Goal: Answer question/provide support: Share knowledge or assist other users

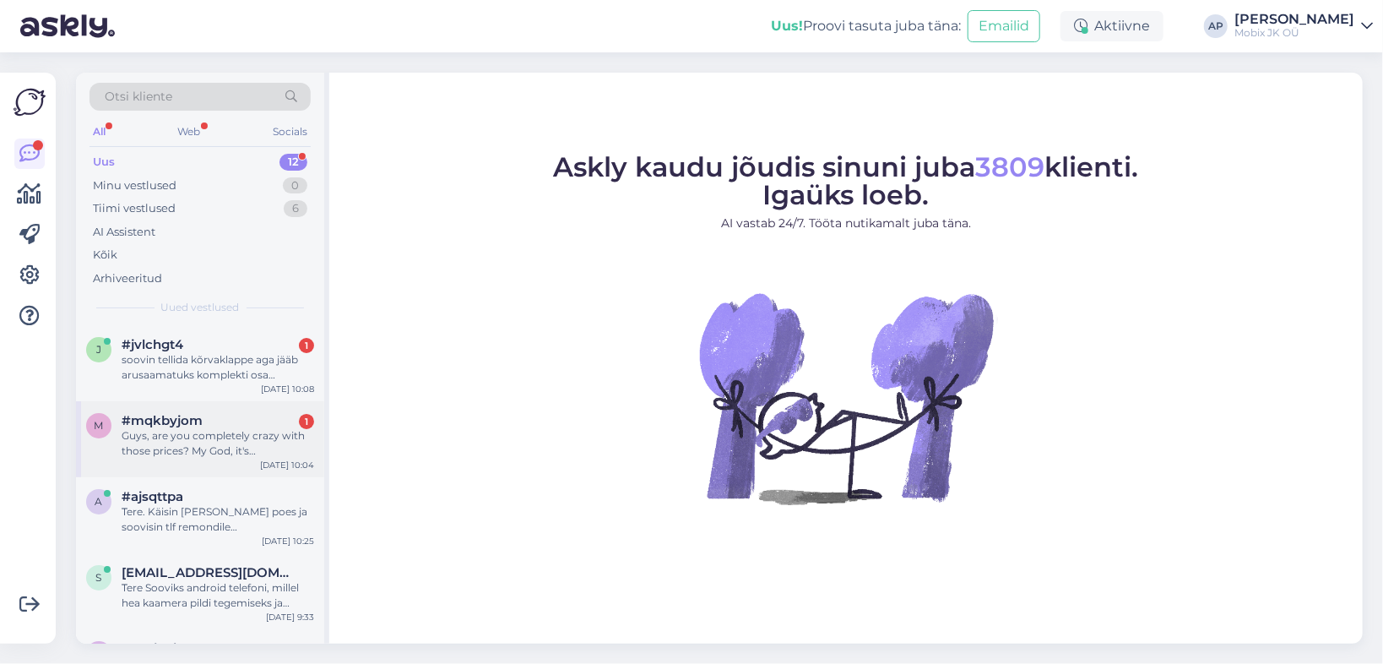
click at [188, 437] on div "Guys, are you completely crazy with those prices? My God, it's awful...worst pl…" at bounding box center [218, 443] width 193 height 30
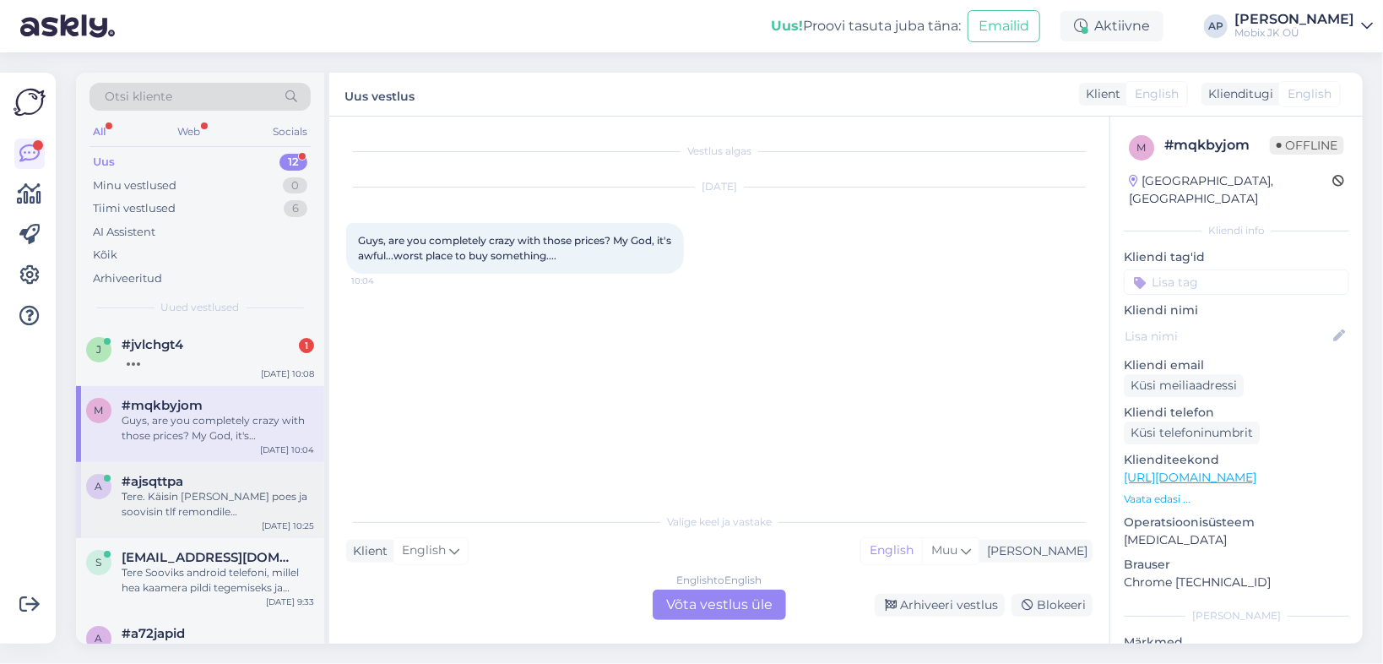
click at [207, 490] on div "Tere. Käisin [PERSON_NAME] poes ja soovisin tlf remondile hinnapakkumist. Pidit…" at bounding box center [218, 504] width 193 height 30
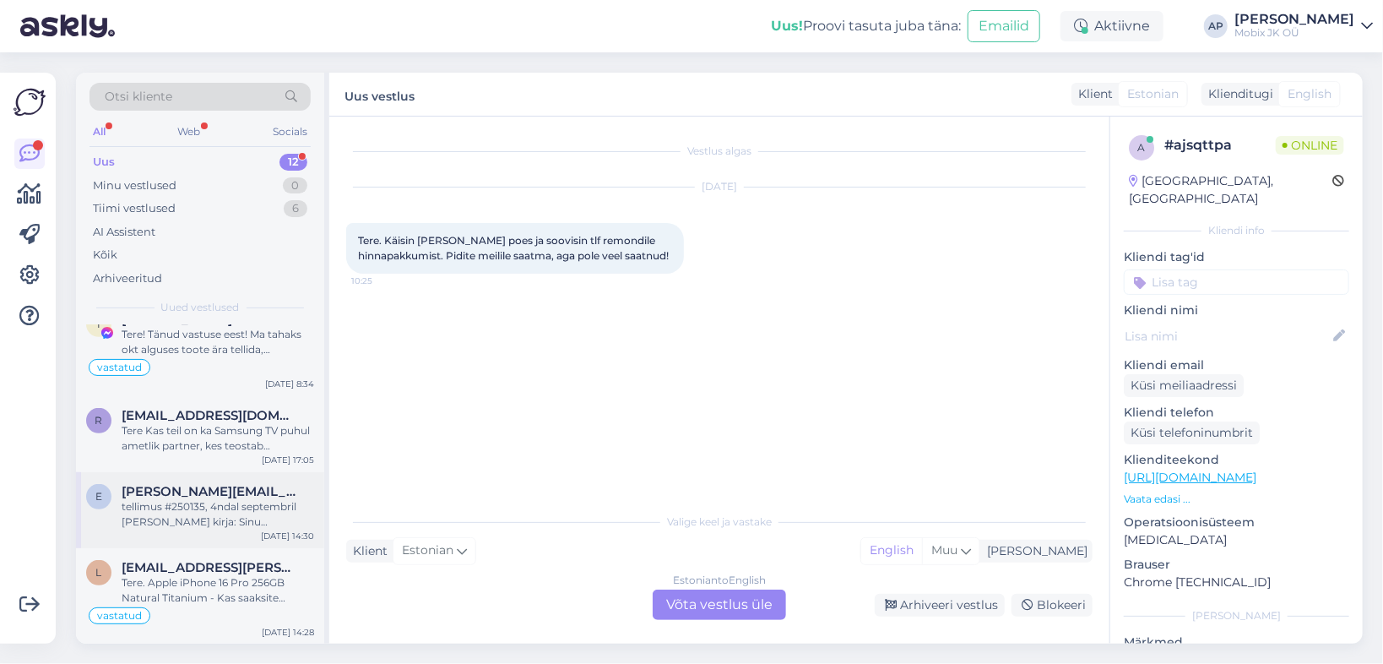
scroll to position [585, 0]
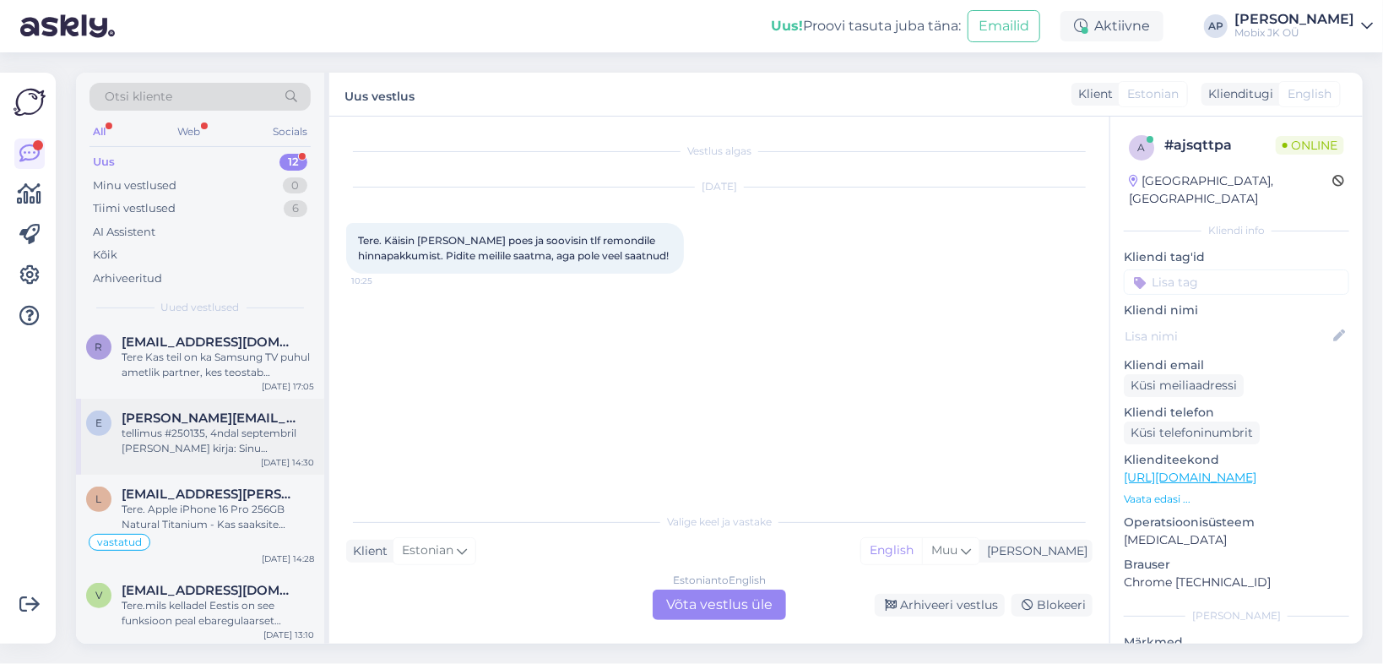
click at [199, 438] on div "tellimus #250135, 4ndal septembril sain kirja: Sinu tellimusele on lisatud märk…" at bounding box center [218, 441] width 193 height 30
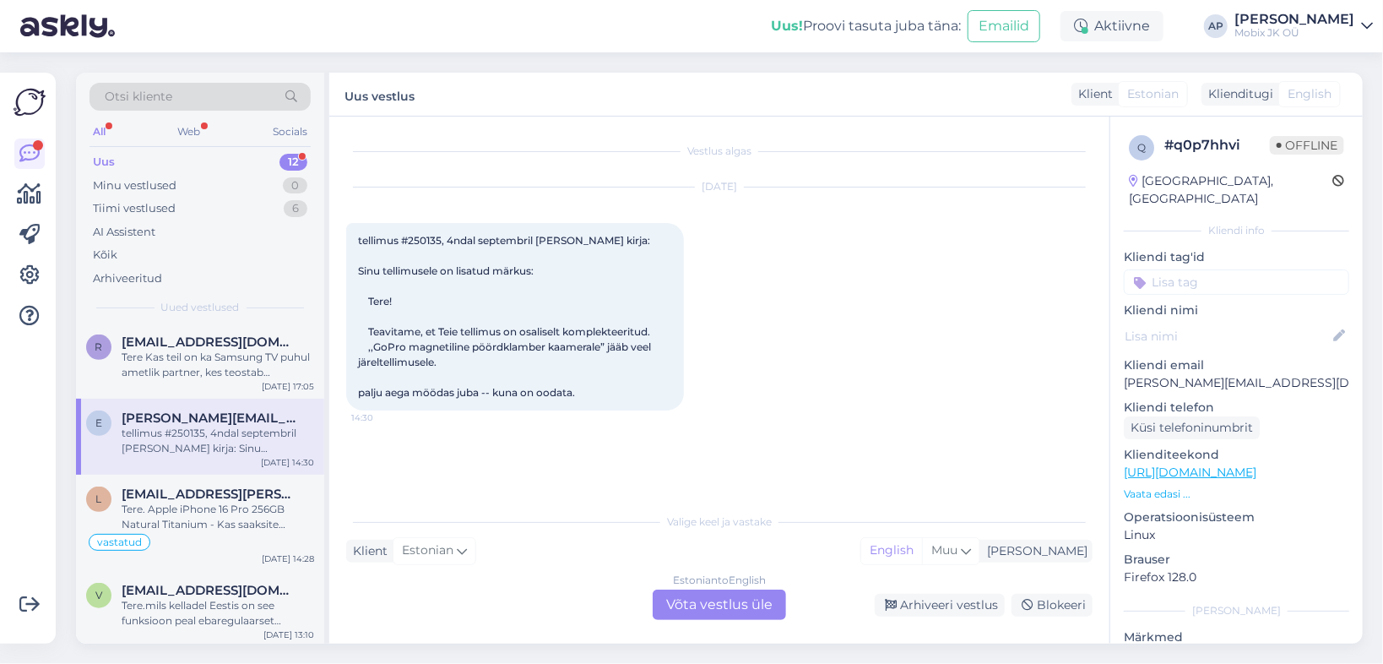
click at [431, 239] on span "tellimus #250135, 4ndal septembril sain kirja: Sinu tellimusele on lisatud märk…" at bounding box center [506, 316] width 296 height 165
copy span "250135"
click at [948, 601] on div "Arhiveeri vestlus" at bounding box center [940, 605] width 130 height 23
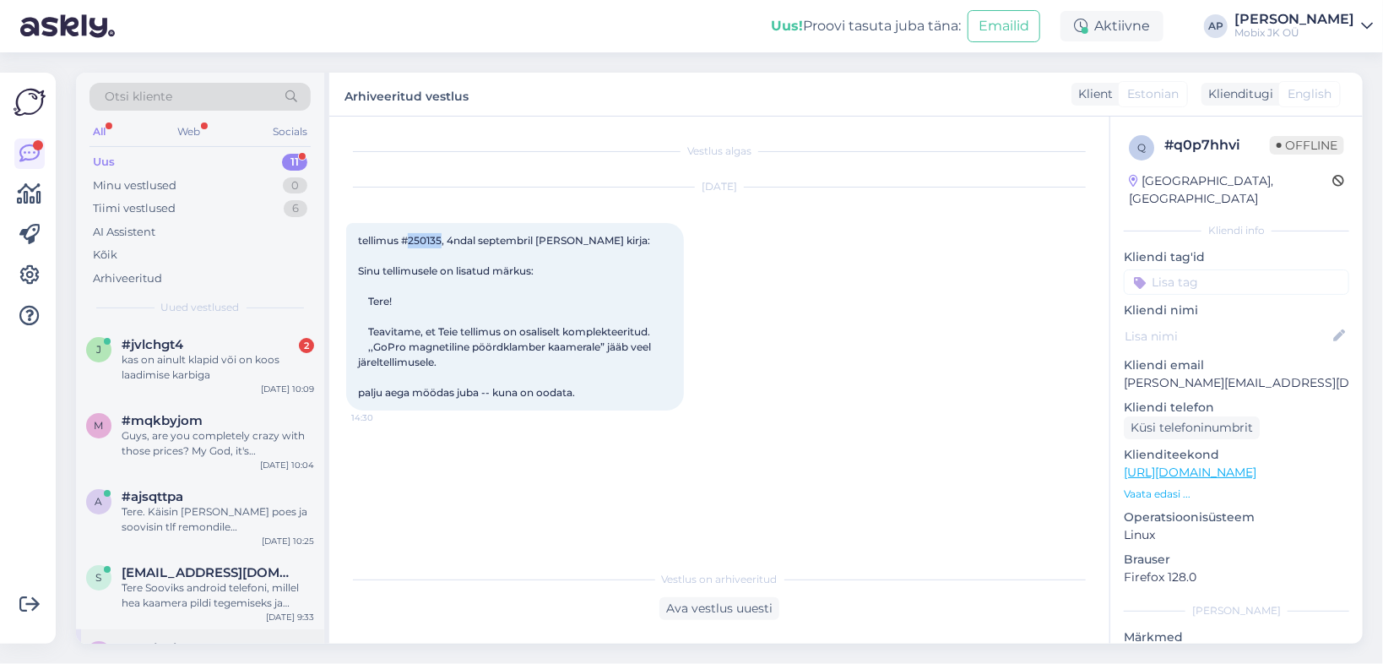
scroll to position [524, 0]
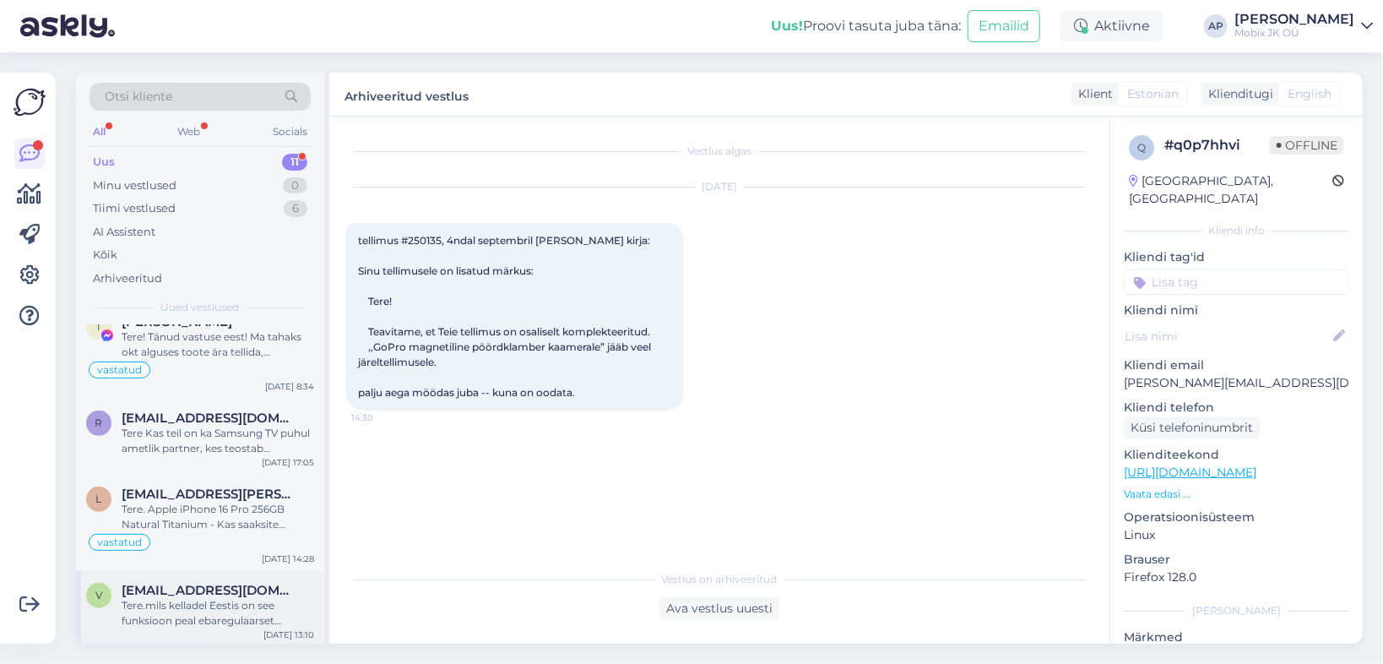
click at [219, 610] on div "Tere.mils kelladel Eestis on see funksioon peal ebaregulaarset südamerütmi, mis…" at bounding box center [218, 613] width 193 height 30
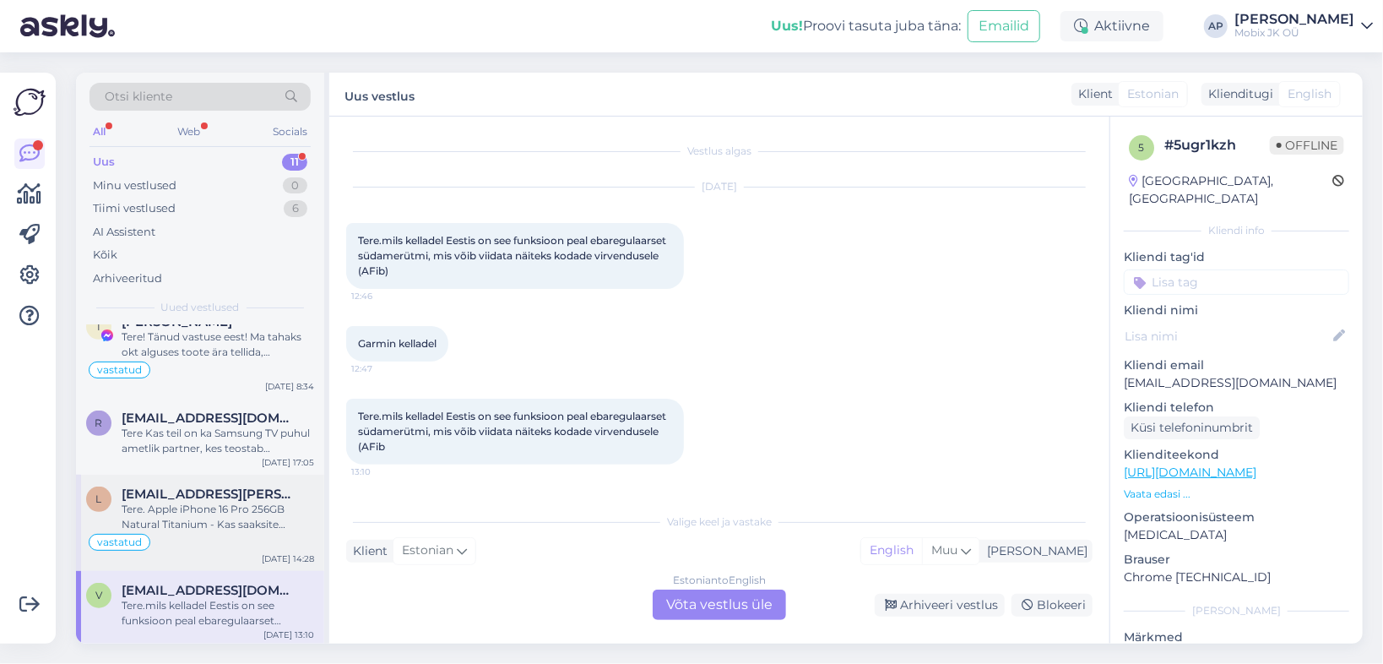
click at [219, 516] on div "Tere. Apple iPhone 16 Pro 256GB Natural Titanium - Kas saaksite täpsustada mis …" at bounding box center [218, 517] width 193 height 30
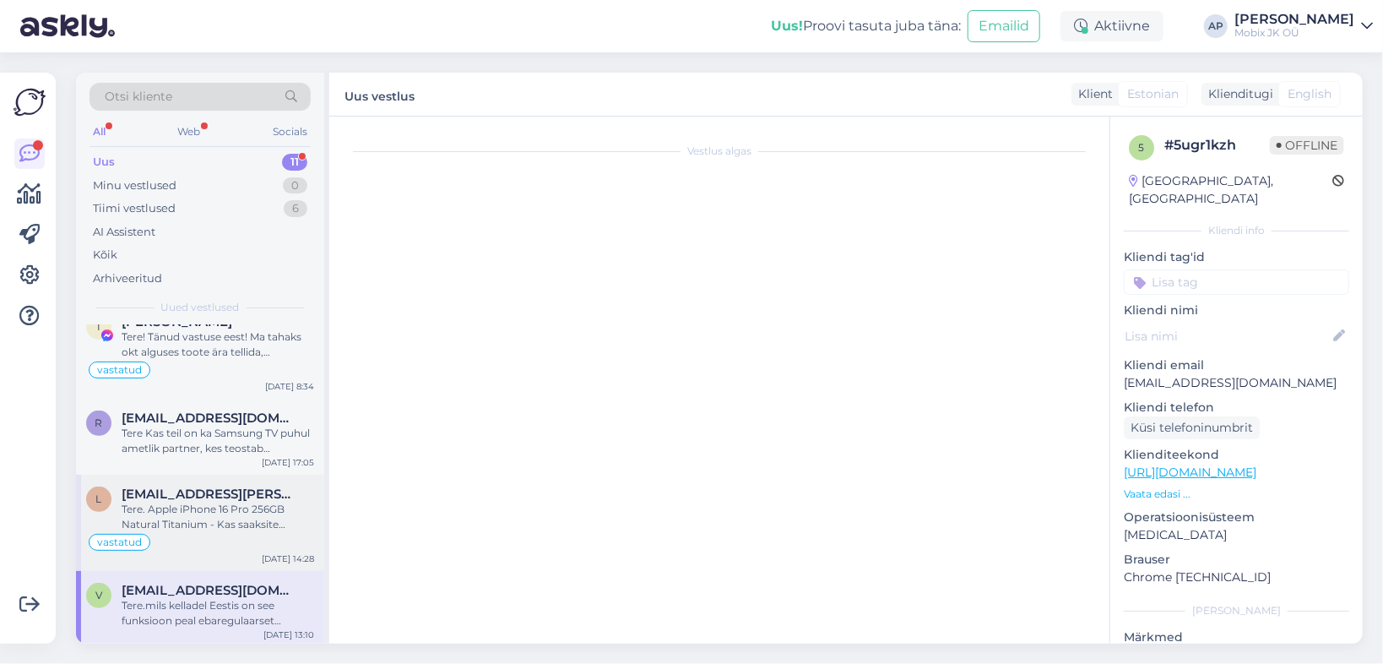
scroll to position [44, 0]
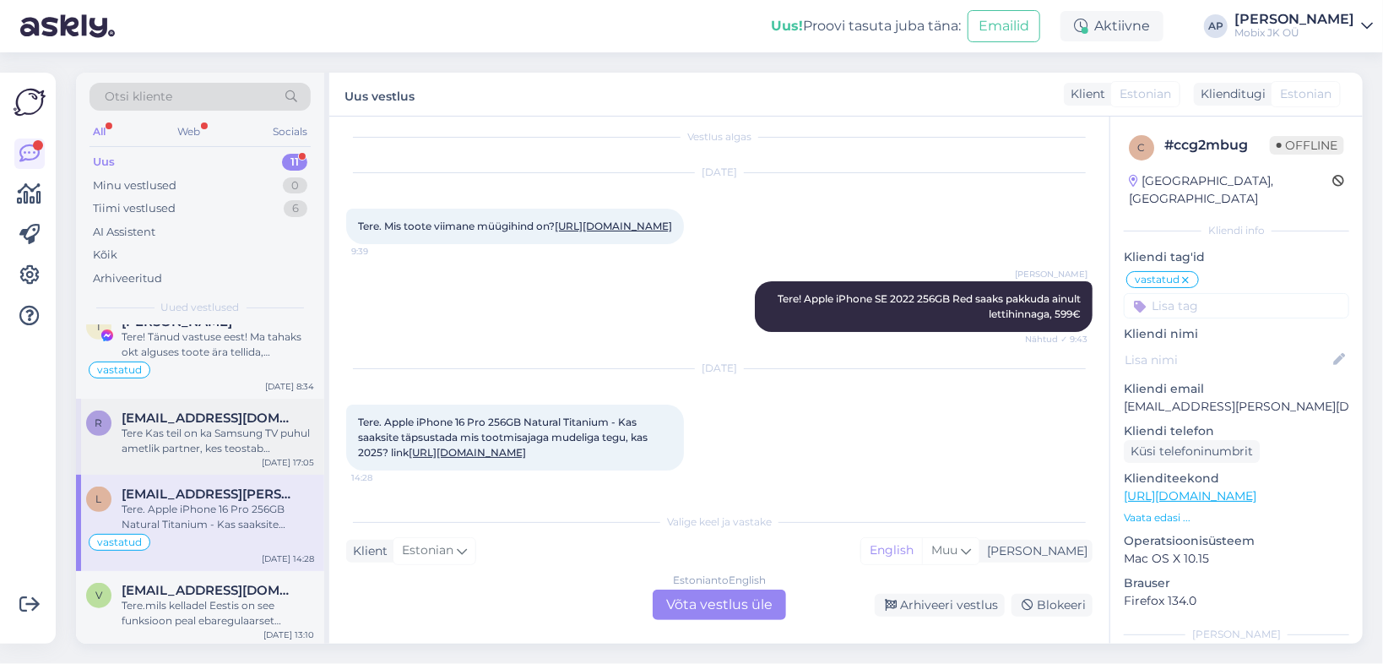
click at [203, 444] on div "Tere Kas teil on ka Samsung TV puhul ametlik partner, kes teostab garantiitöid?" at bounding box center [218, 441] width 193 height 30
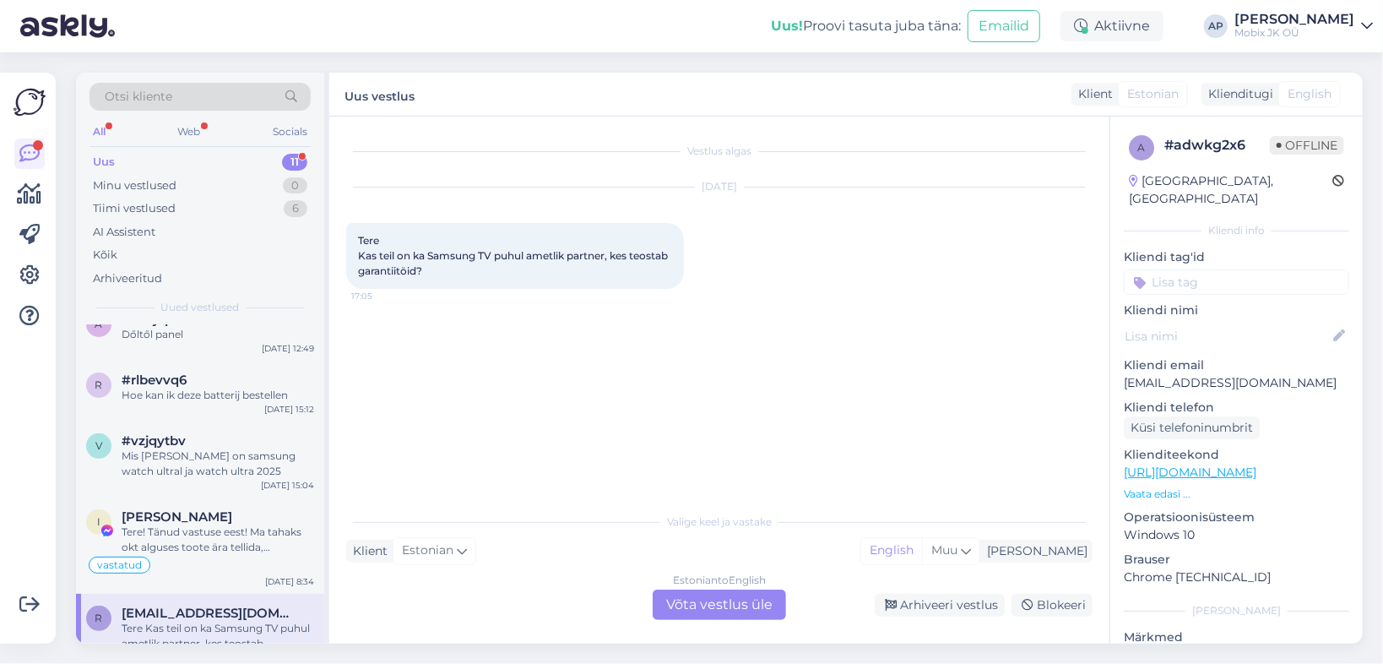
scroll to position [322, 0]
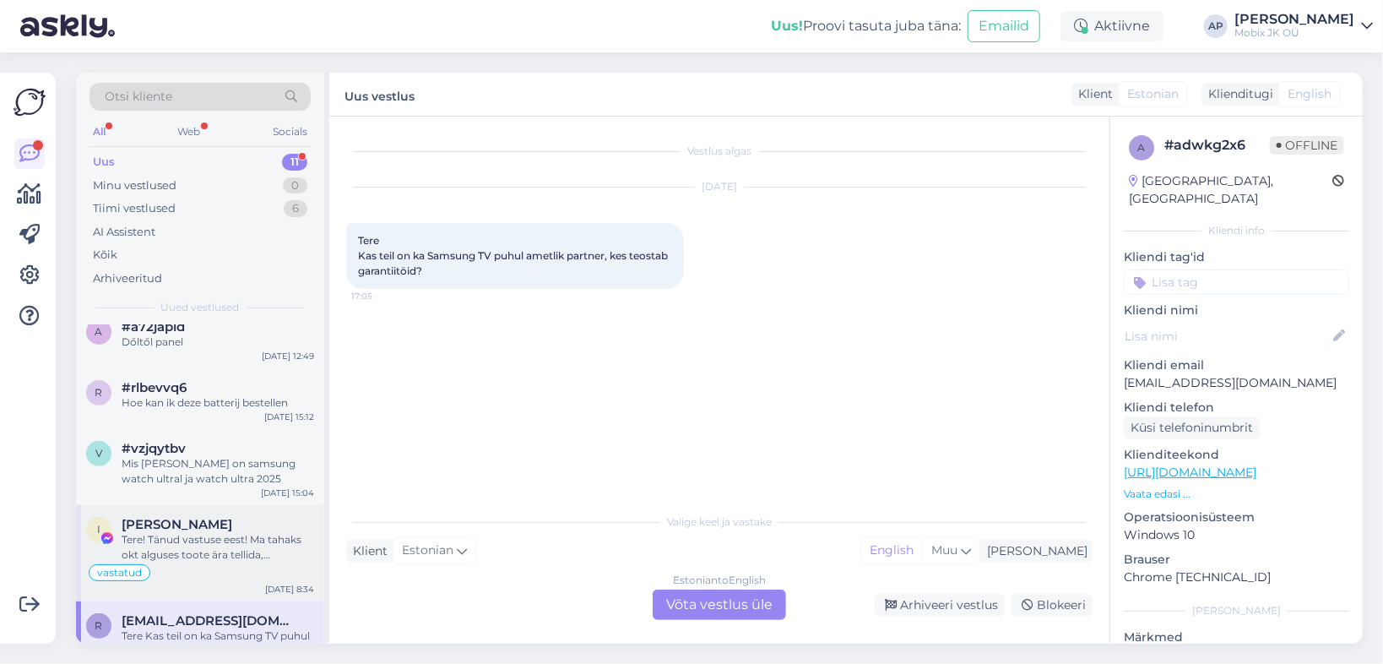
click at [209, 535] on div "Tere! Tänud vastuse eest! Ma tahaks okt alguses toote ära tellida, [PERSON_NAME…" at bounding box center [218, 547] width 193 height 30
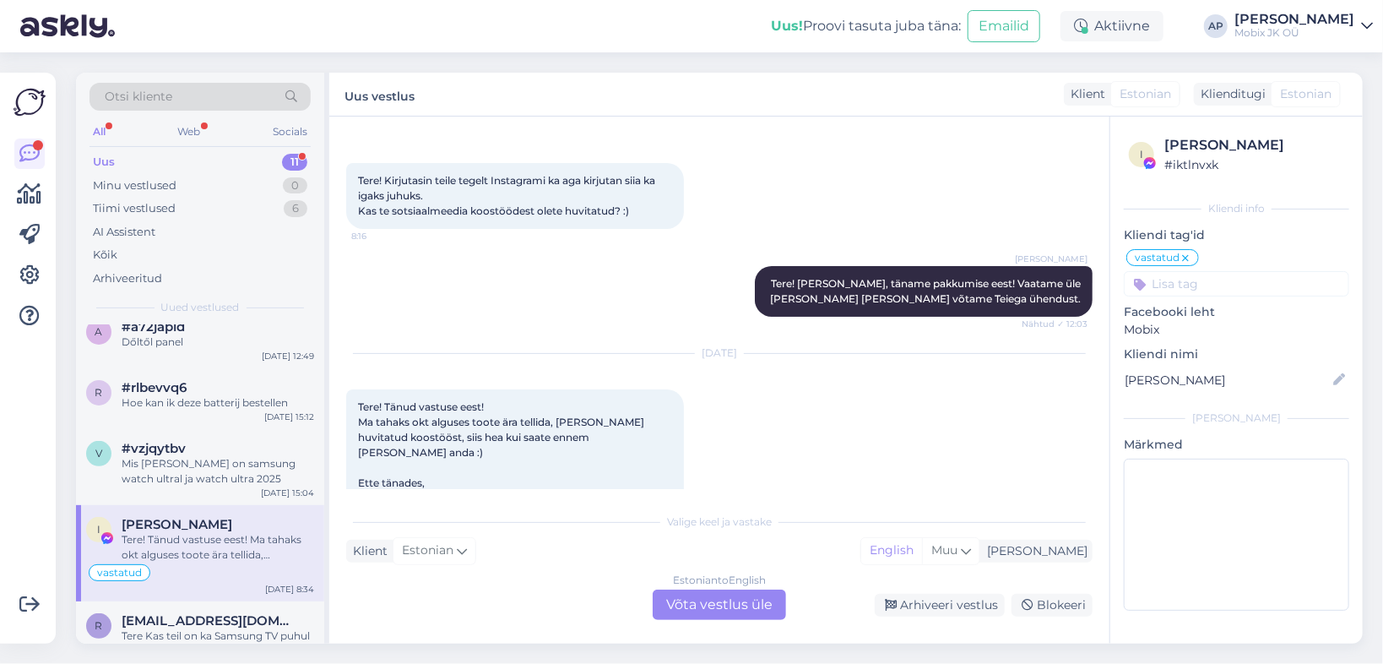
scroll to position [90, 0]
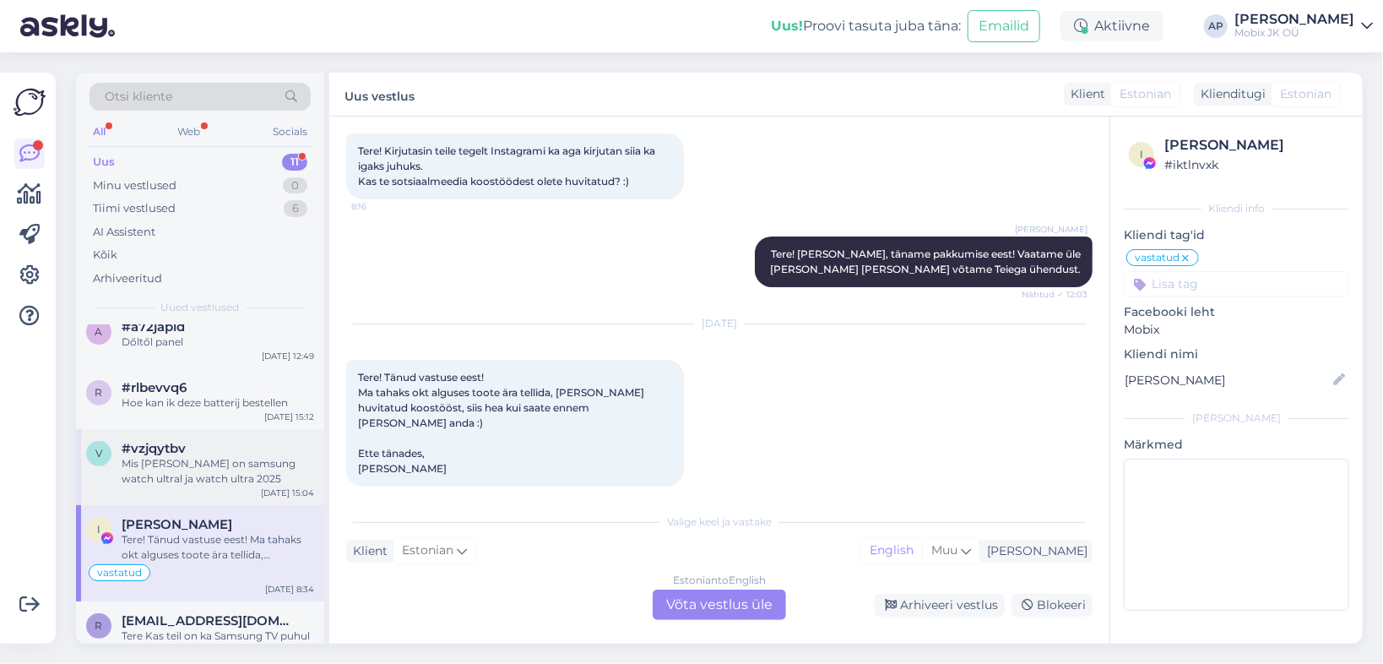
click at [195, 468] on div "Mis [PERSON_NAME] on samsung watch ultral ja watch ultra 2025" at bounding box center [218, 471] width 193 height 30
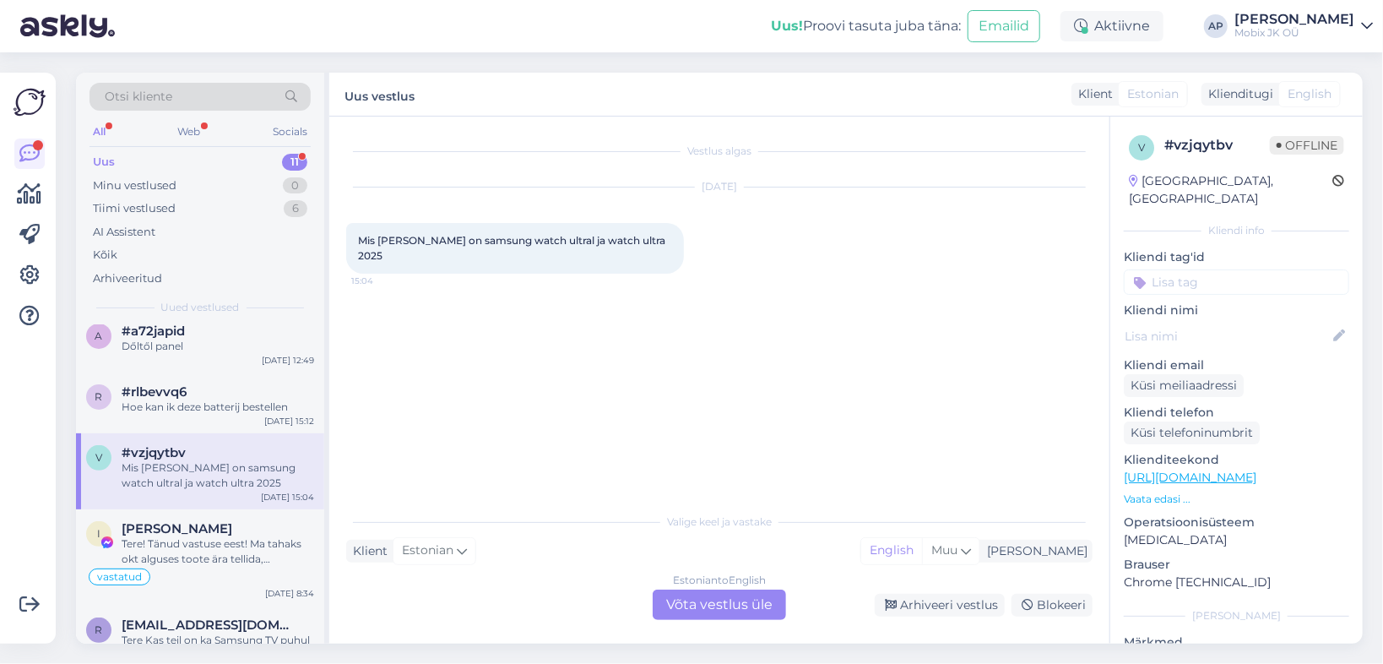
scroll to position [322, 0]
click at [185, 390] on span "#rlbevvq6" at bounding box center [154, 387] width 65 height 15
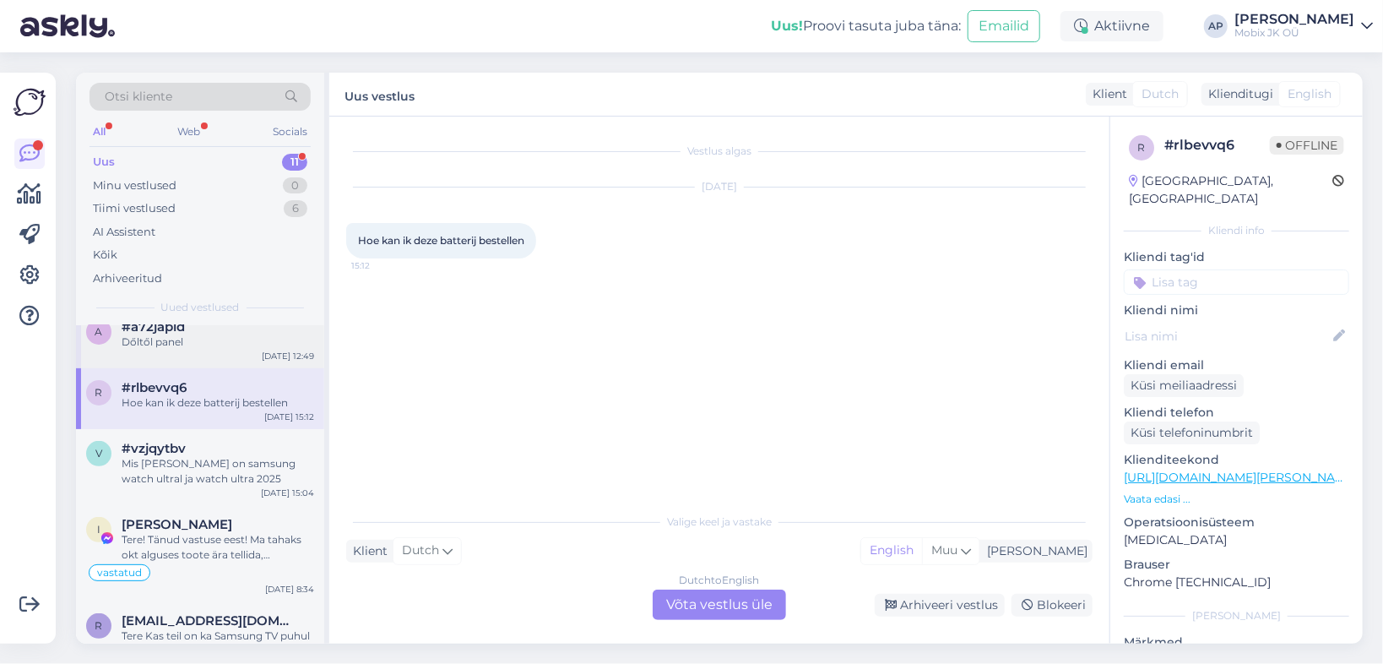
click at [203, 338] on div "Dőltől panel" at bounding box center [218, 341] width 193 height 15
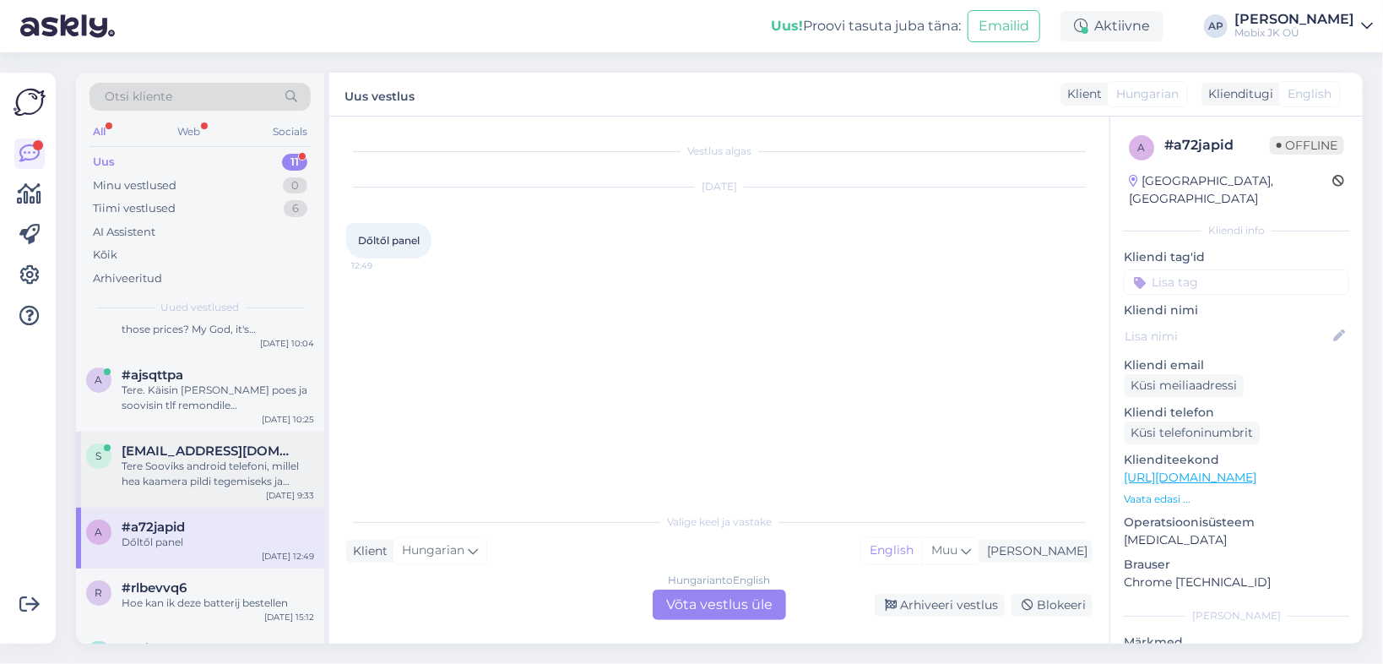
scroll to position [119, 0]
click at [225, 471] on div "Tere Sooviks android telefoni, millel hea kaamera pildi tegemiseks ja ennekõike…" at bounding box center [218, 476] width 193 height 30
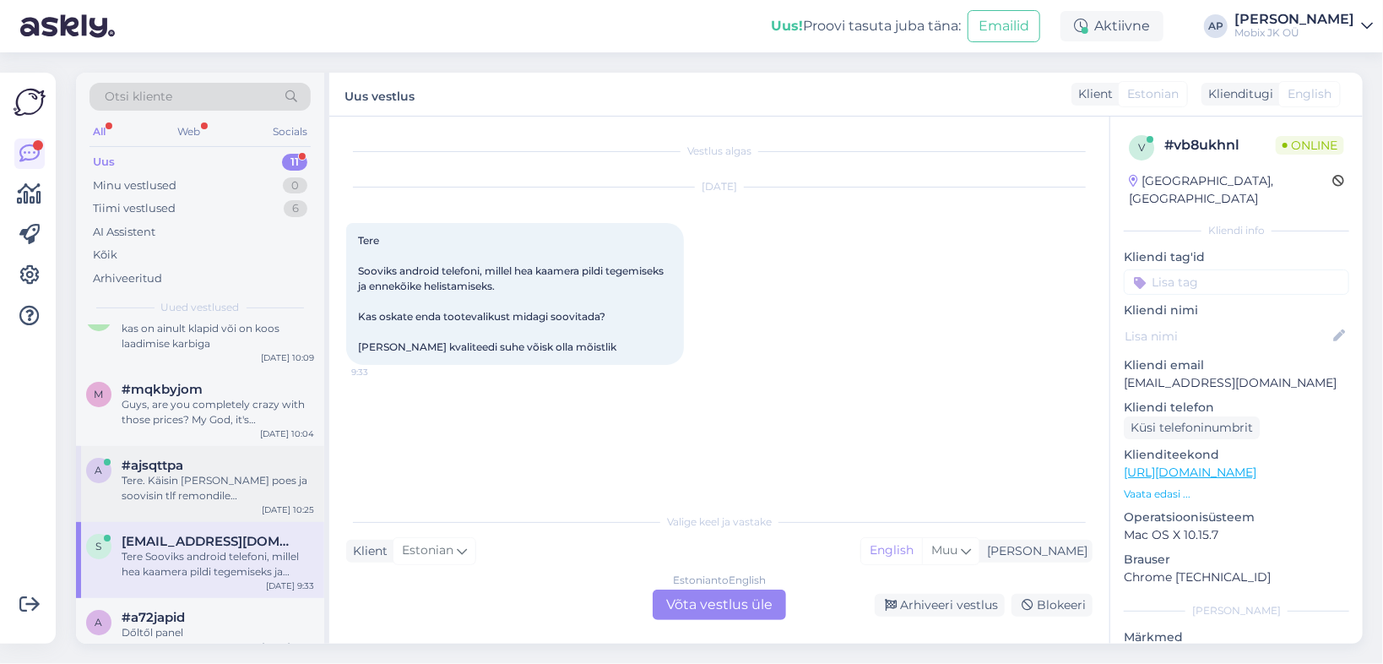
scroll to position [0, 0]
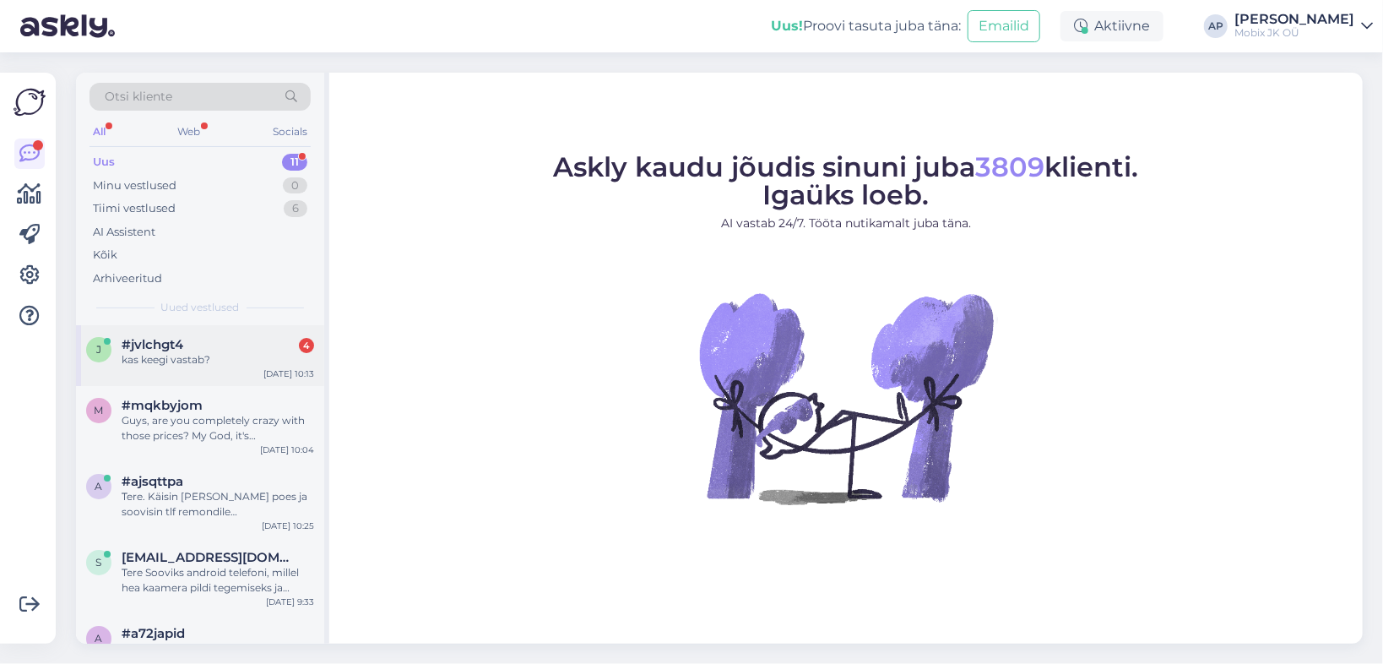
click at [215, 354] on div "kas keegi vastab?" at bounding box center [218, 359] width 193 height 15
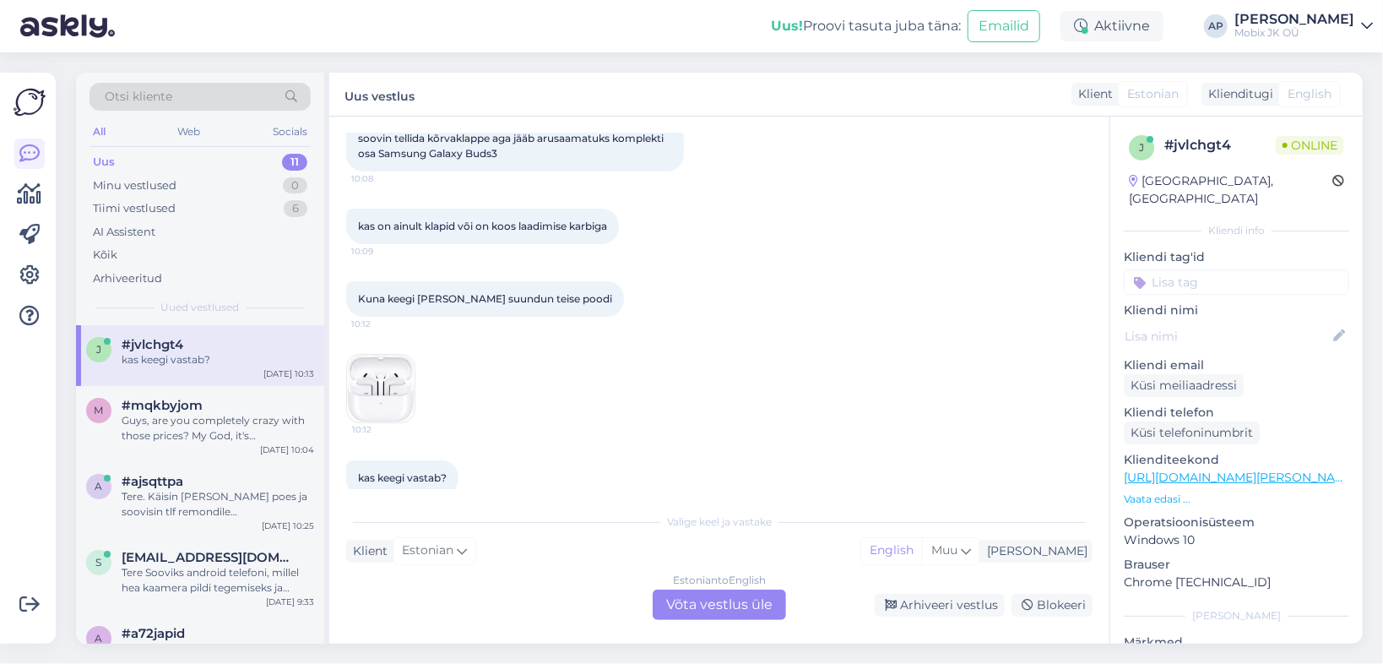
scroll to position [126, 0]
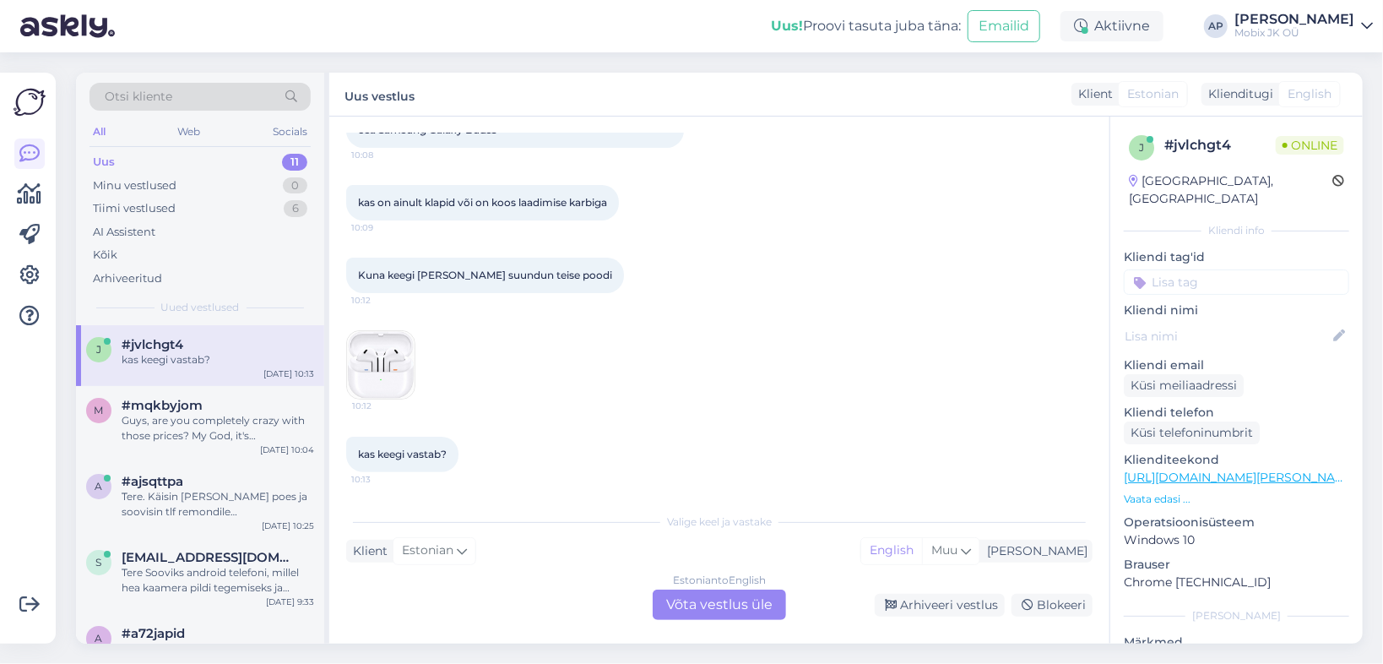
click at [749, 599] on div "Estonian to English Võta vestlus üle" at bounding box center [719, 604] width 133 height 30
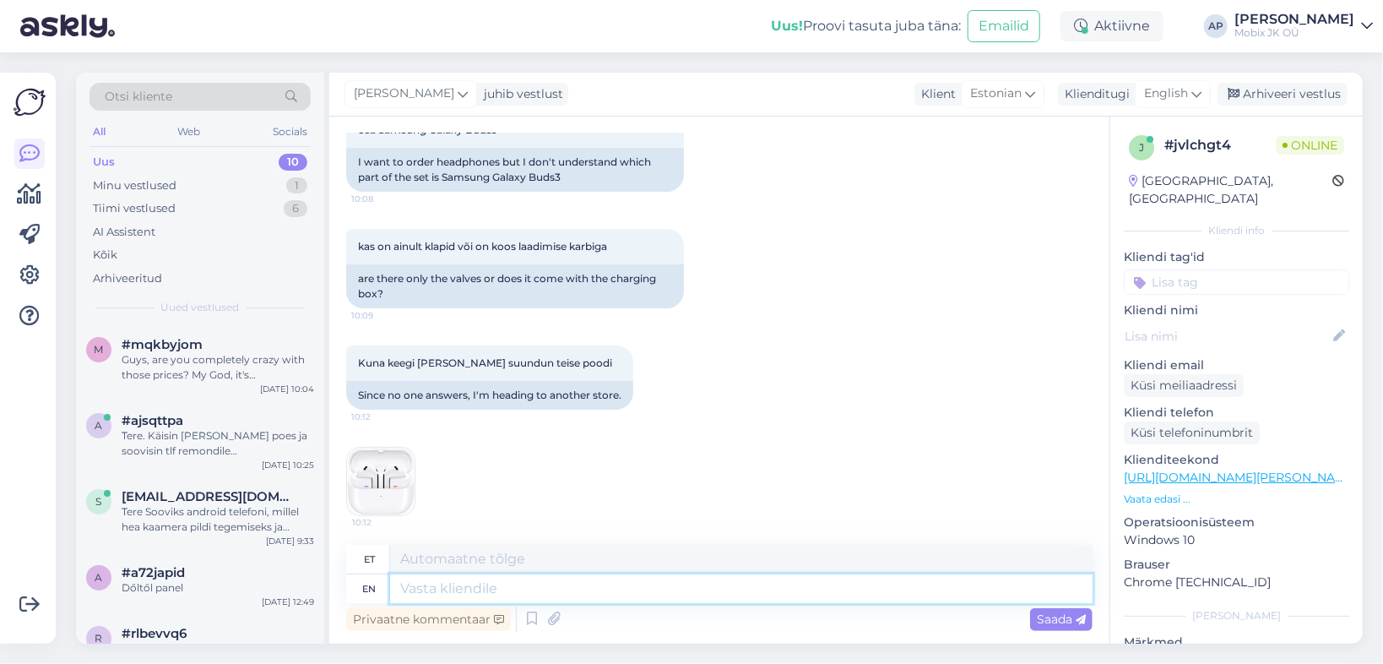
click at [583, 578] on textarea at bounding box center [741, 588] width 703 height 29
type textarea "Tere, la"
type textarea "Tere,"
type textarea "Tere, laadimiskarp o"
type textarea "Tere, laadimiskarp"
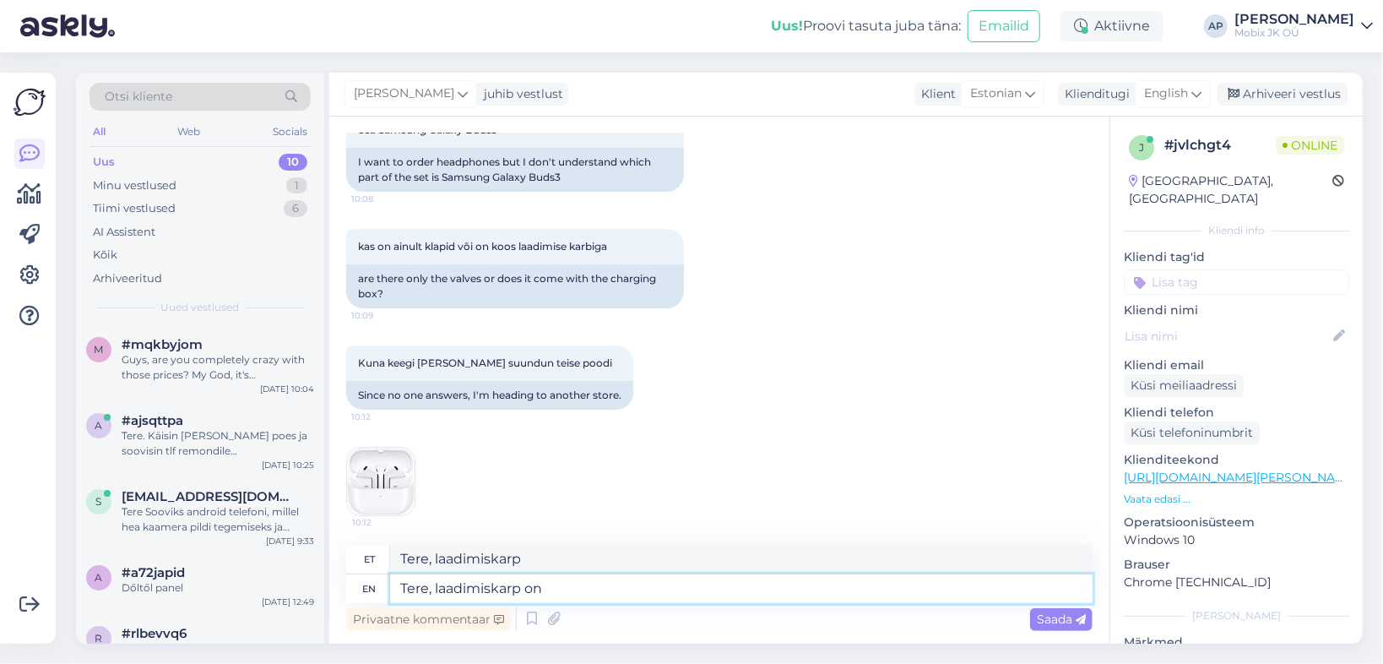
type textarea "Tere, laadimiskarp on i"
type textarea "Tere, laadimiskarp on"
type textarea "Tere, laadimiskarp on ikka k"
type textarea "Tere, laadimiskarp on ikka"
type textarea "Tere, laadimiskarp on ikka komplektis."
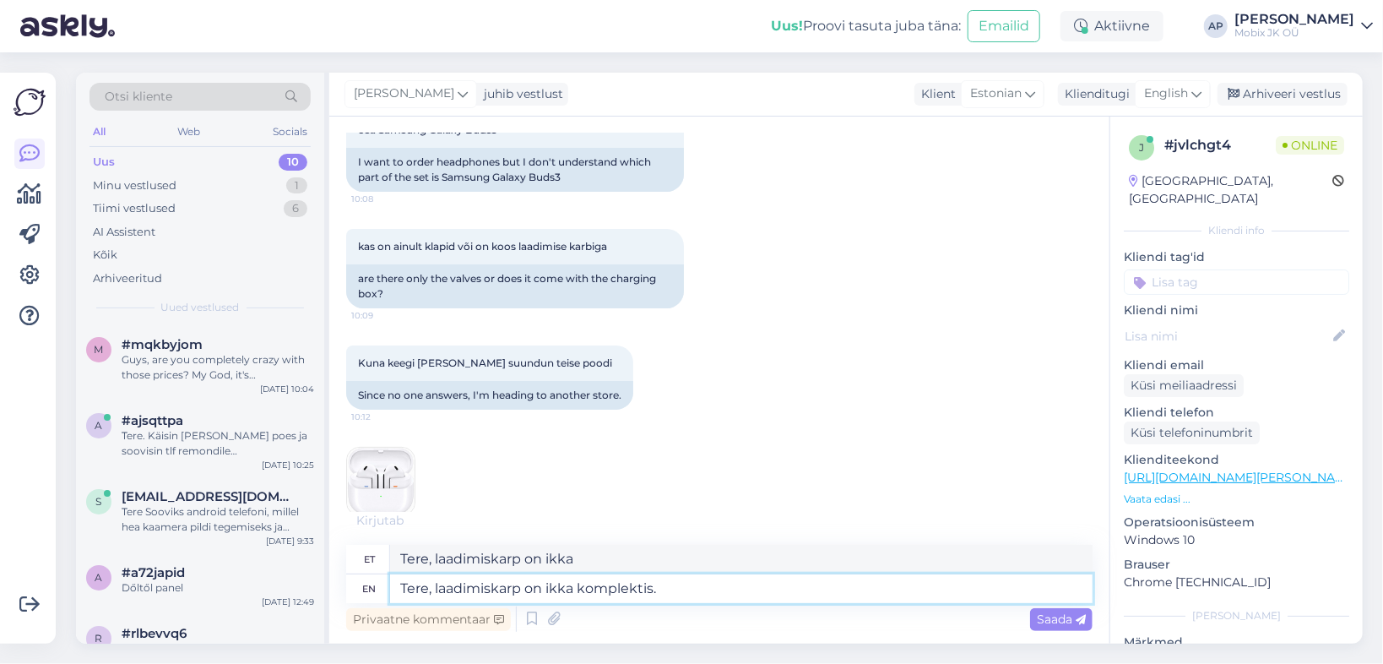
type textarea "Tere, laadimiskarp on ikka komplektis."
click at [1055, 622] on span "Saada" at bounding box center [1061, 618] width 49 height 15
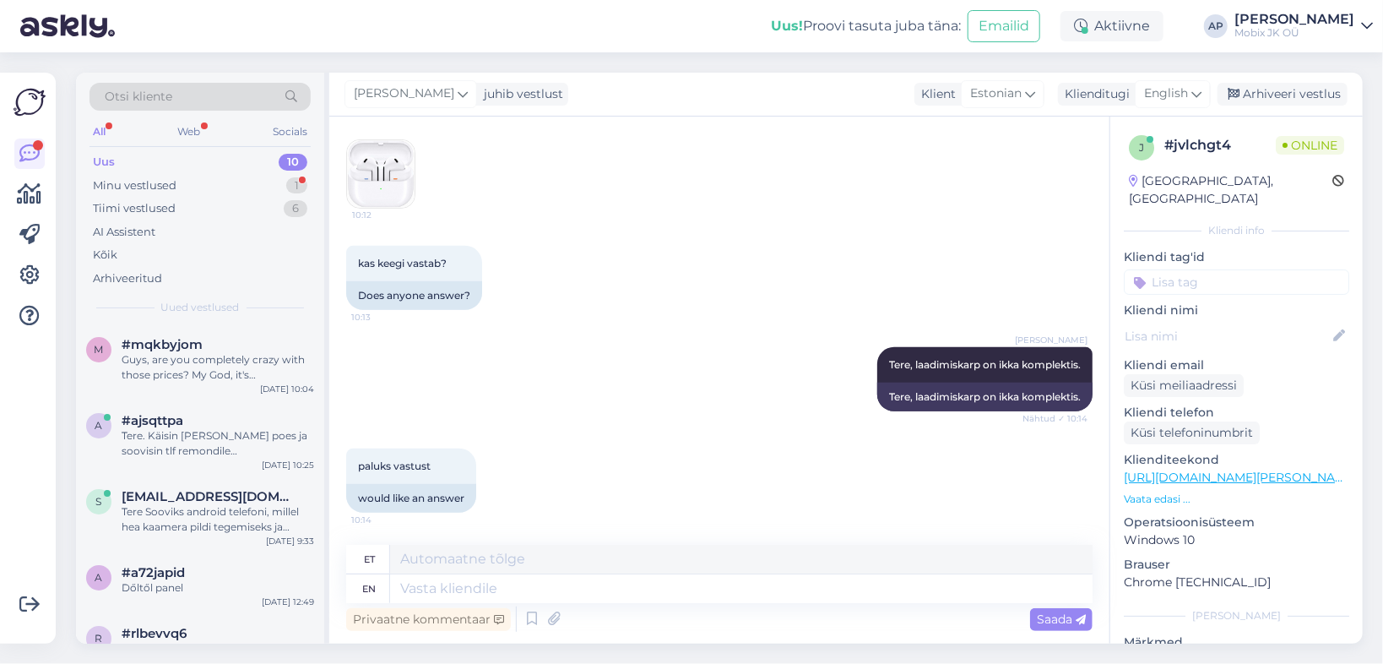
scroll to position [534, 0]
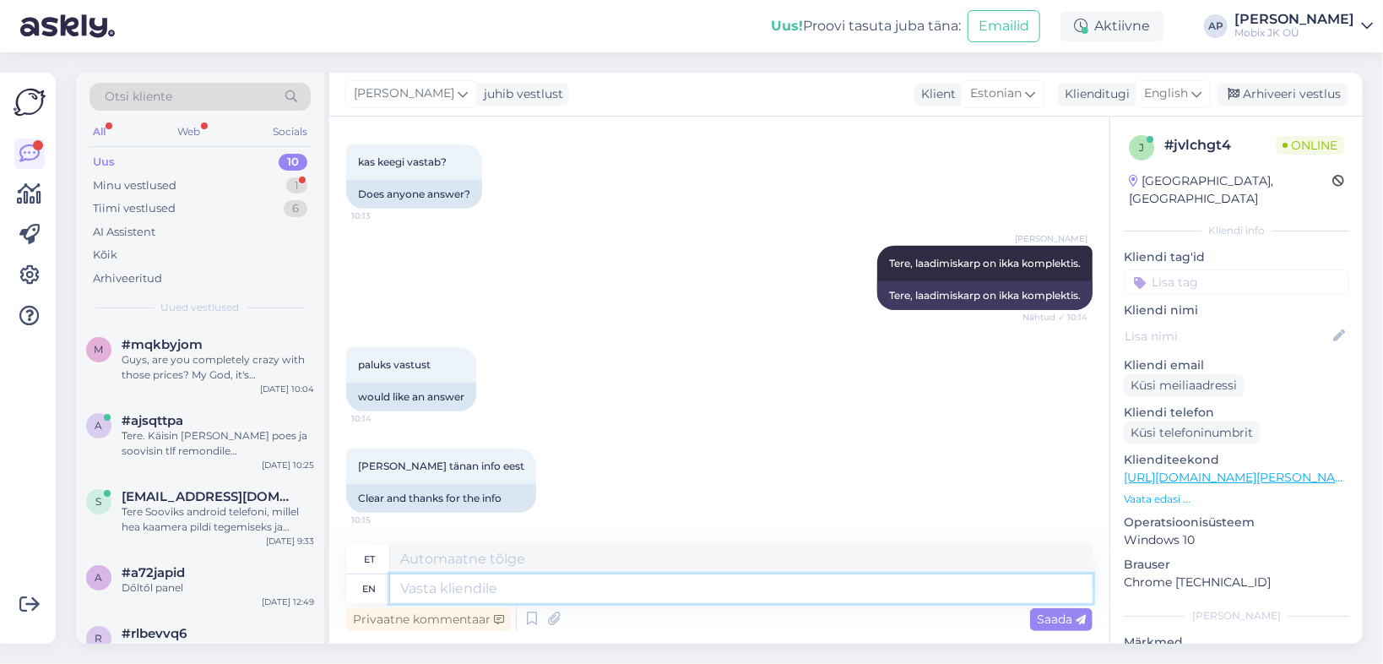
click at [454, 583] on textarea at bounding box center [741, 588] width 703 height 29
type textarea "Palun,"
type textarea "Palun"
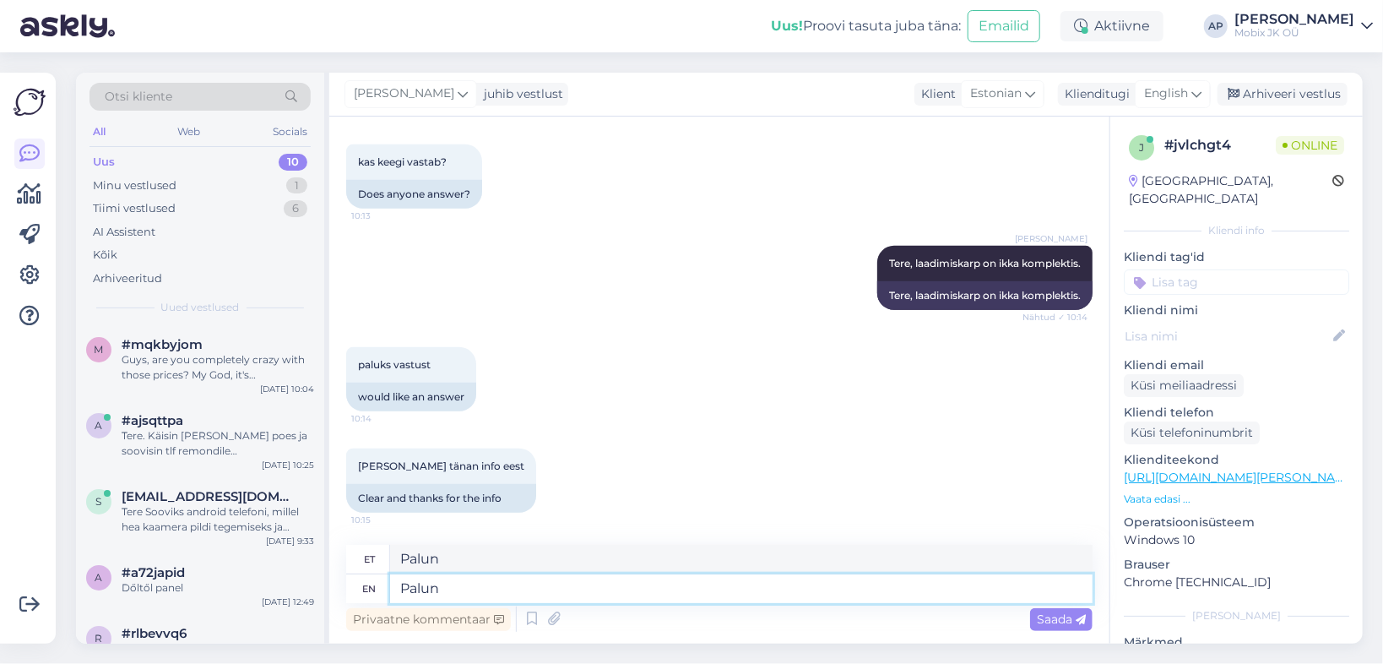
type textarea "Palun"
drag, startPoint x: 464, startPoint y: 561, endPoint x: 361, endPoint y: 557, distance: 102.3
click at [361, 557] on div "et Palun" at bounding box center [719, 560] width 746 height 30
click at [473, 593] on textarea "Palun" at bounding box center [741, 588] width 703 height 29
type textarea "Palun, k"
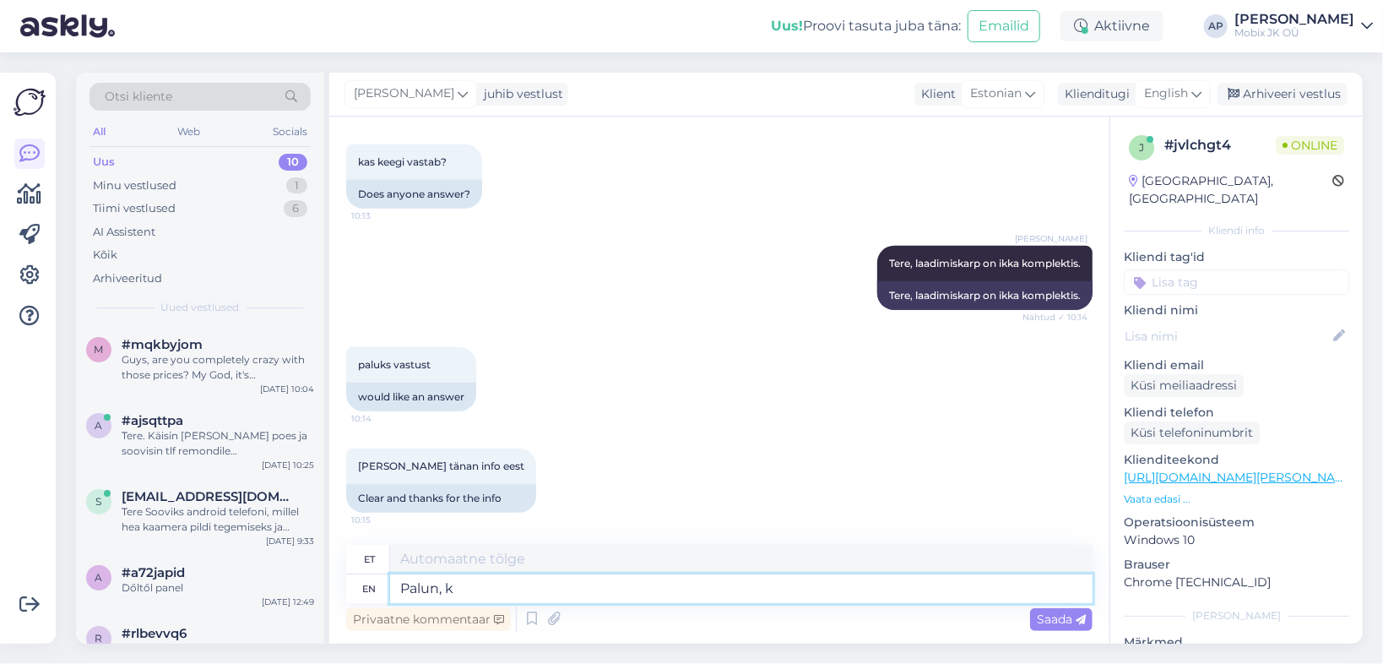
type textarea "Palun,"
type textarea "Palun"
drag, startPoint x: 452, startPoint y: 559, endPoint x: 361, endPoint y: 555, distance: 90.4
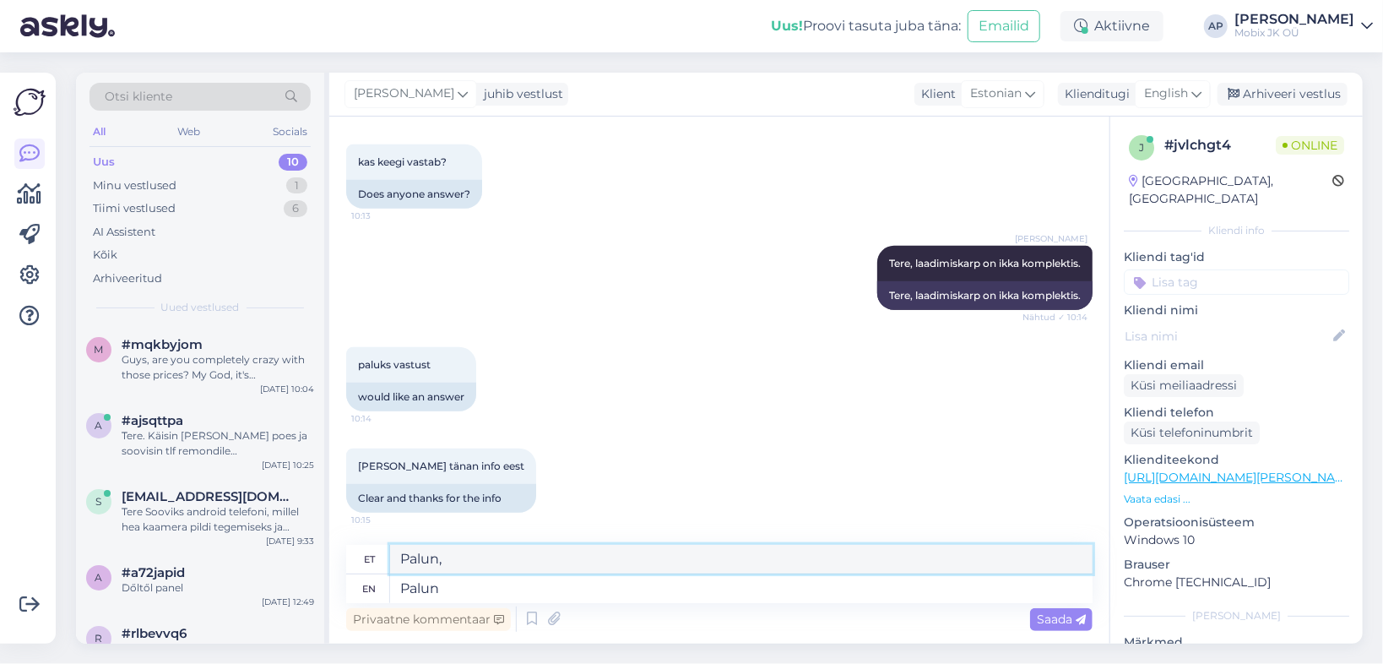
click at [360, 555] on div "et Palun," at bounding box center [719, 560] width 746 height 30
type textarea "Palun"
click at [456, 594] on textarea "Palun" at bounding box center [741, 588] width 703 height 29
drag, startPoint x: 446, startPoint y: 553, endPoint x: 375, endPoint y: 556, distance: 71.0
click at [375, 556] on div "et Palun" at bounding box center [719, 560] width 746 height 30
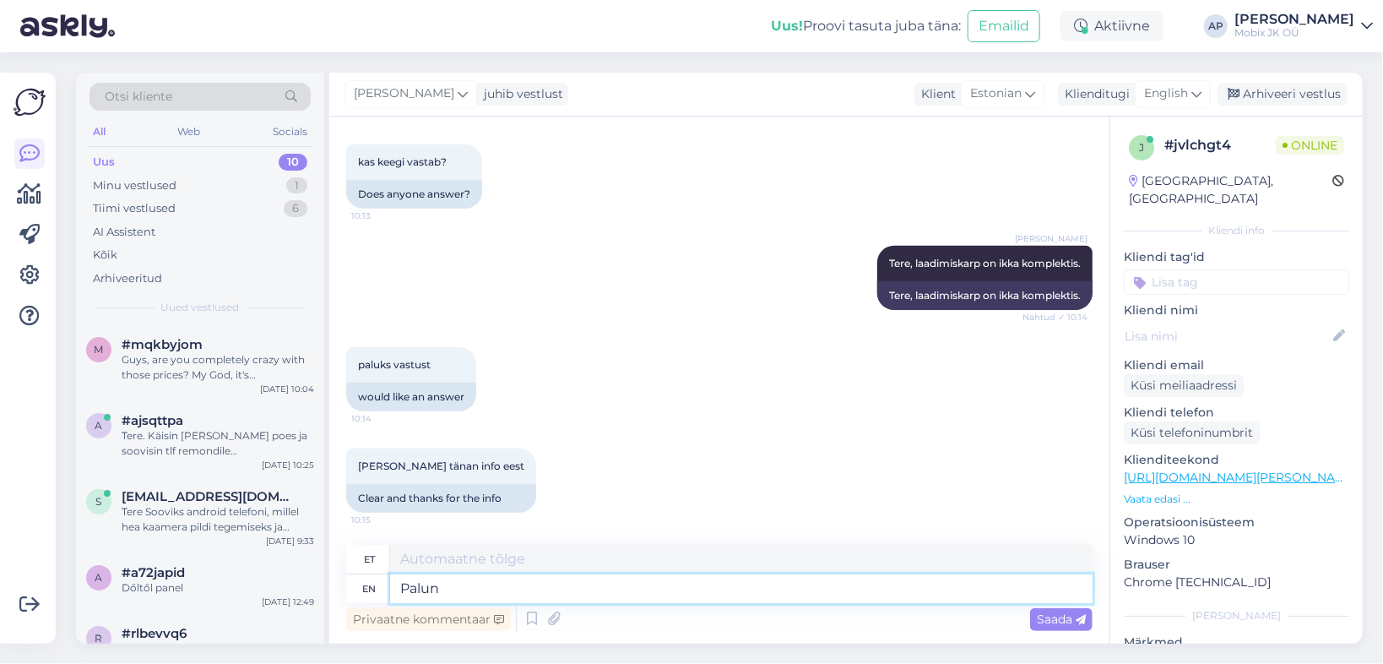
click at [448, 585] on textarea "Palun" at bounding box center [741, 588] width 703 height 29
type textarea "Palun,"
type textarea "Palun"
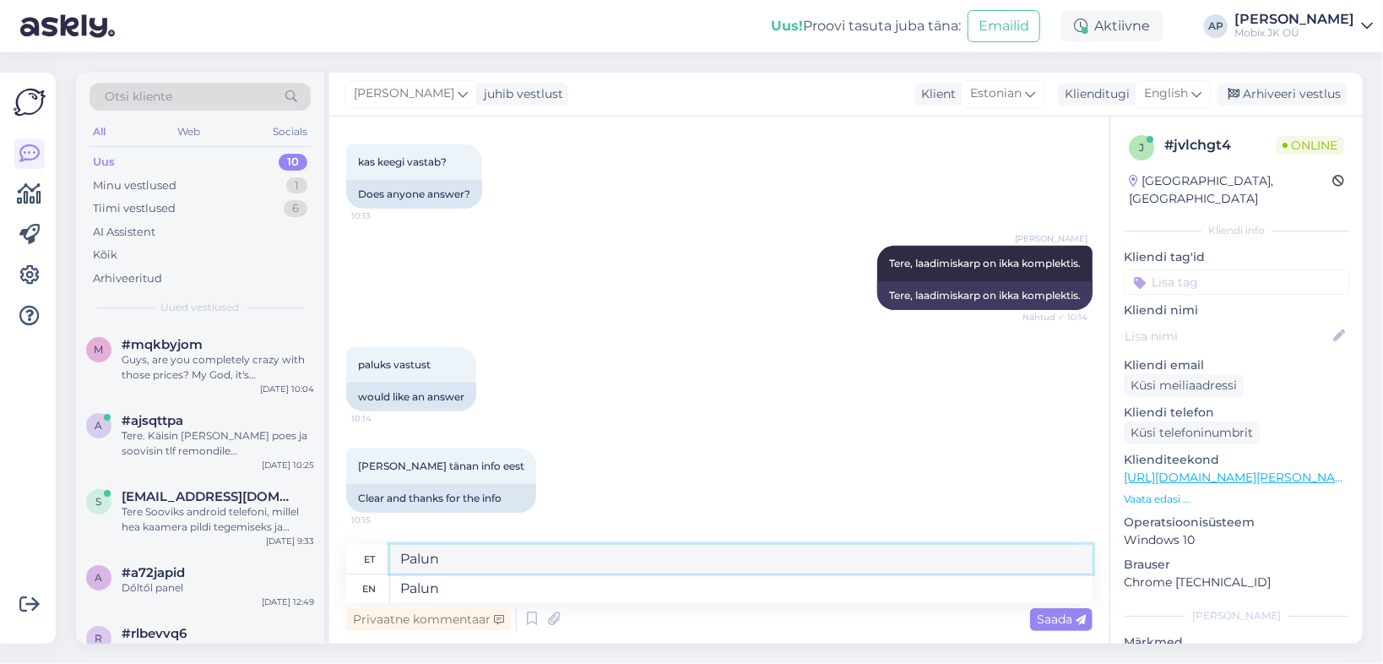
drag, startPoint x: 453, startPoint y: 557, endPoint x: 391, endPoint y: 558, distance: 61.6
click at [391, 558] on textarea "Palun" at bounding box center [741, 559] width 703 height 29
click at [459, 593] on textarea "Palun" at bounding box center [741, 588] width 703 height 29
click at [1077, 620] on icon at bounding box center [1081, 620] width 10 height 10
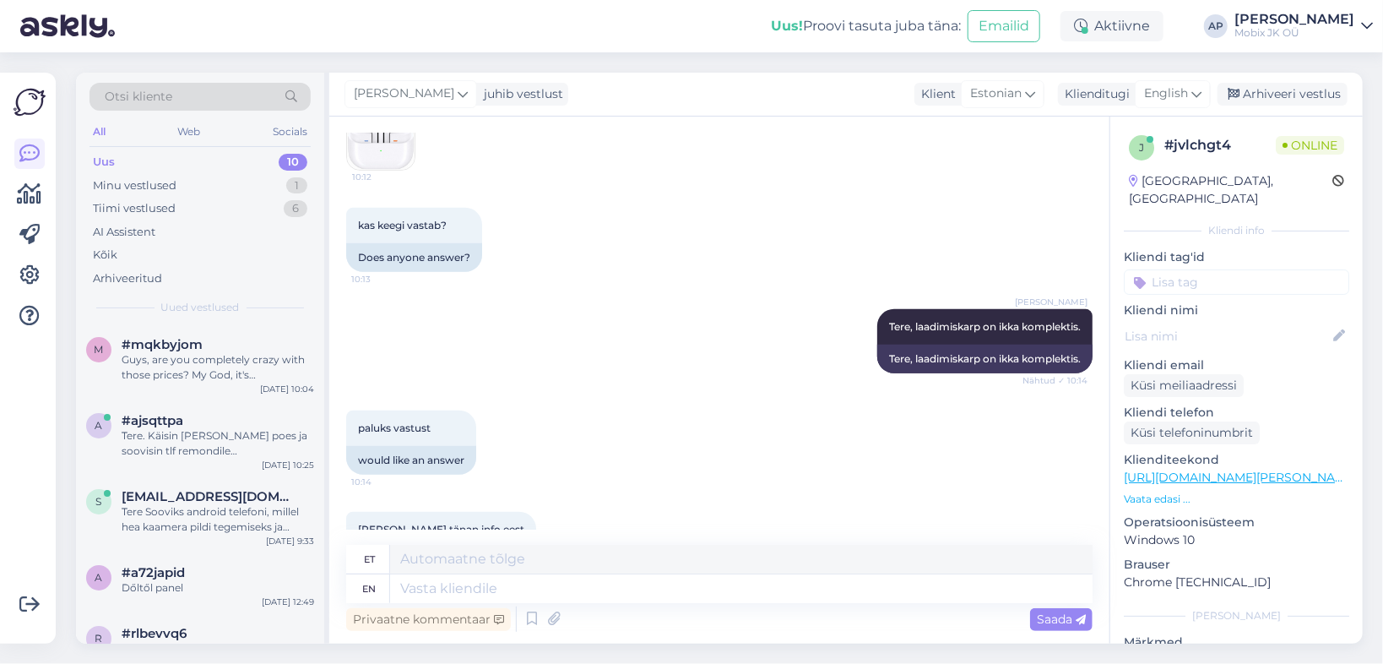
scroll to position [607, 0]
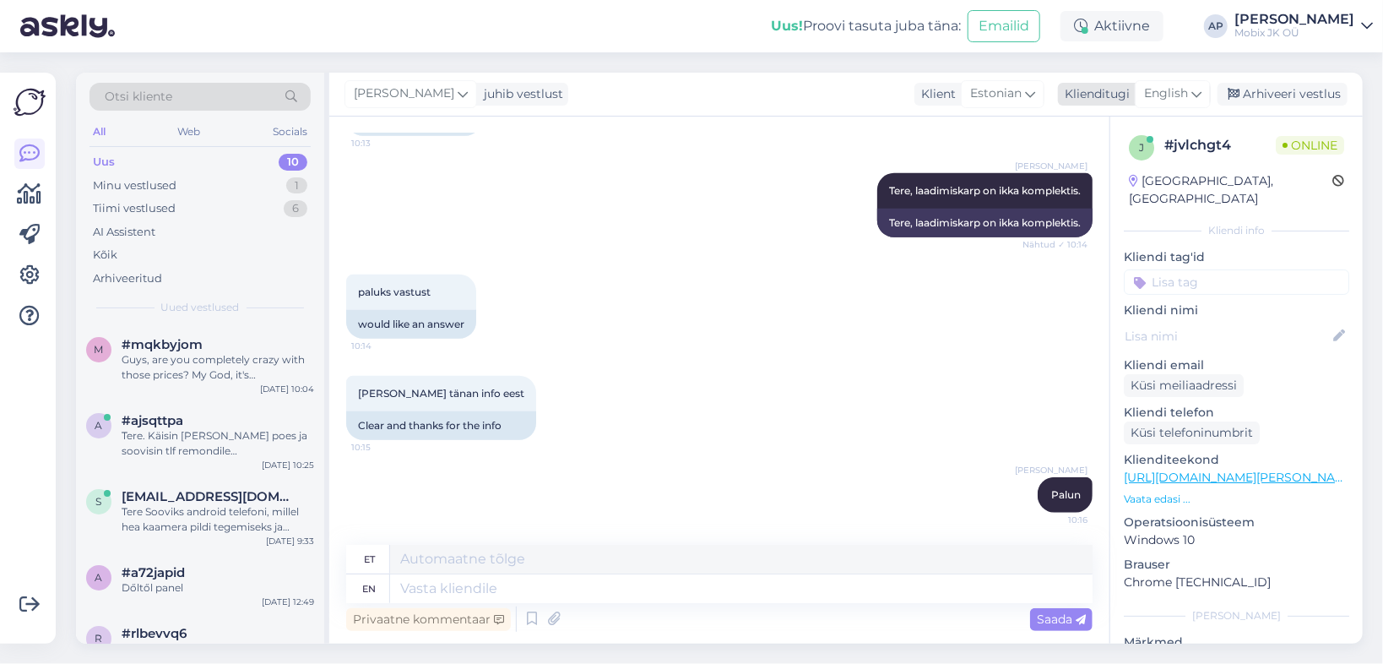
click at [1272, 90] on div "Arhiveeri vestlus" at bounding box center [1283, 94] width 130 height 23
